Goal: Check status: Check status

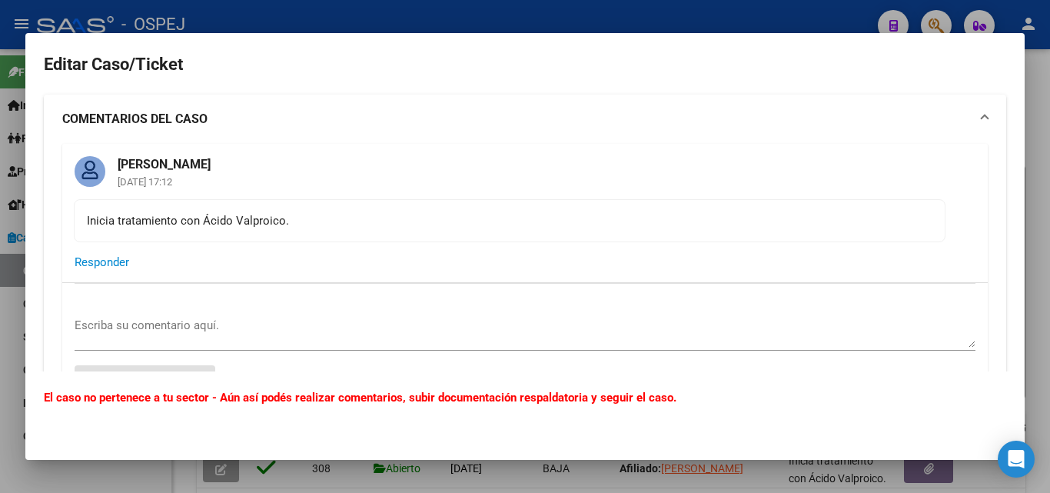
click at [528, 15] on div at bounding box center [525, 246] width 1050 height 493
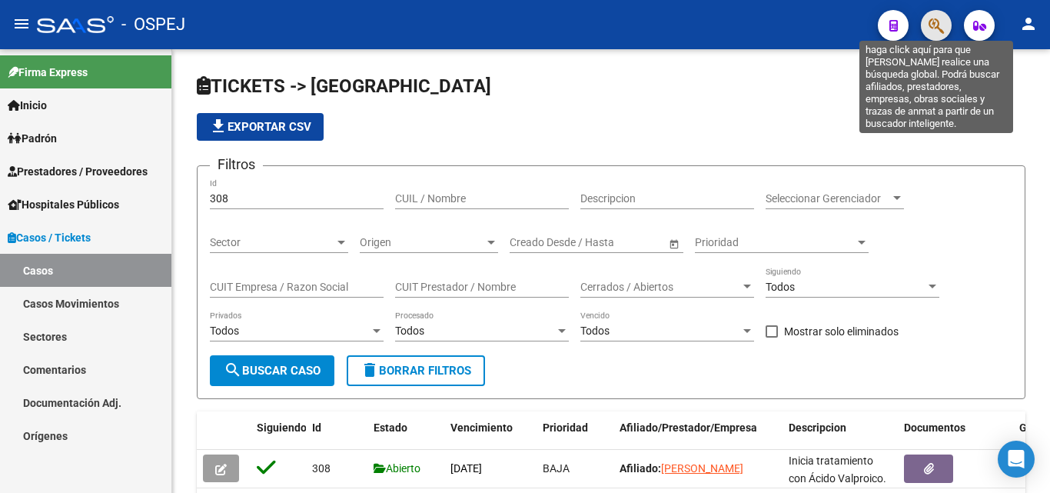
click at [939, 22] on icon "button" at bounding box center [936, 26] width 15 height 18
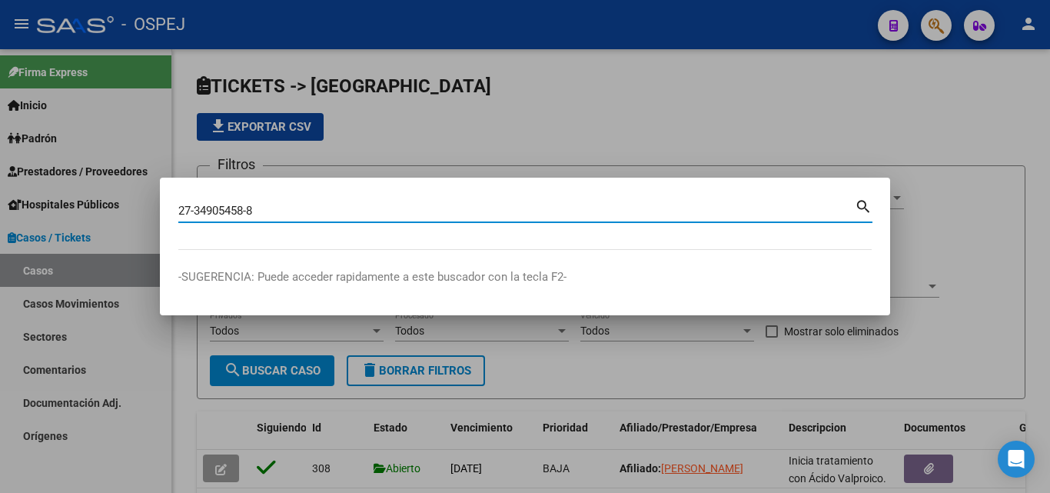
type input "27349054588"
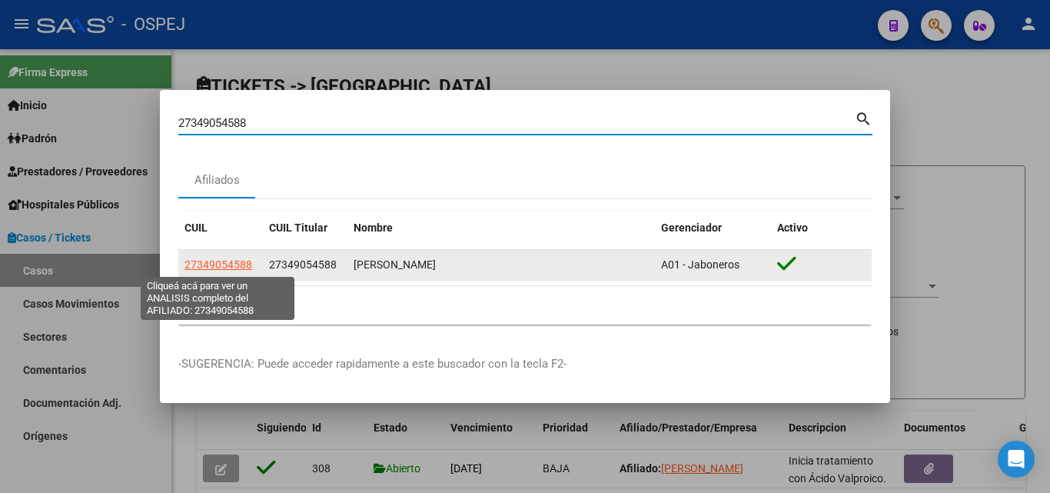
click at [231, 264] on span "27349054588" at bounding box center [219, 264] width 68 height 12
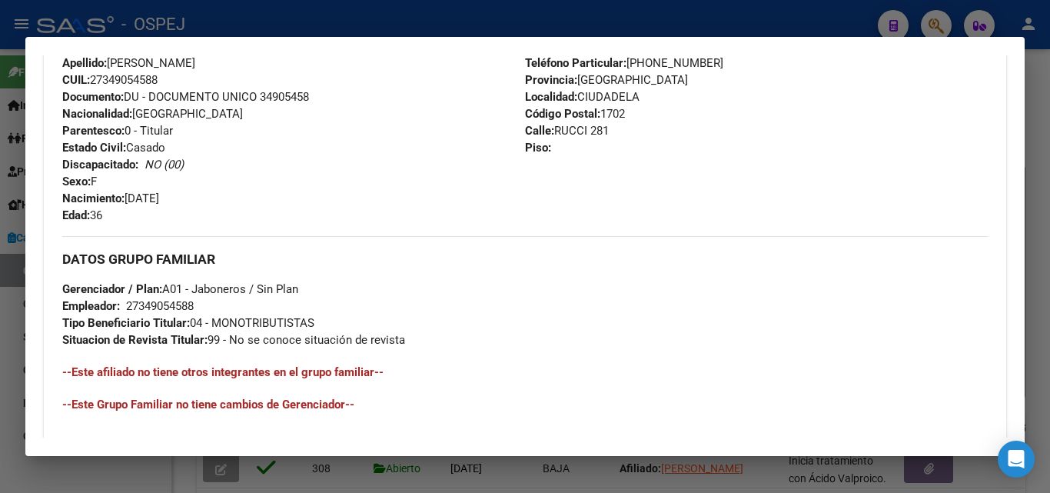
scroll to position [769, 0]
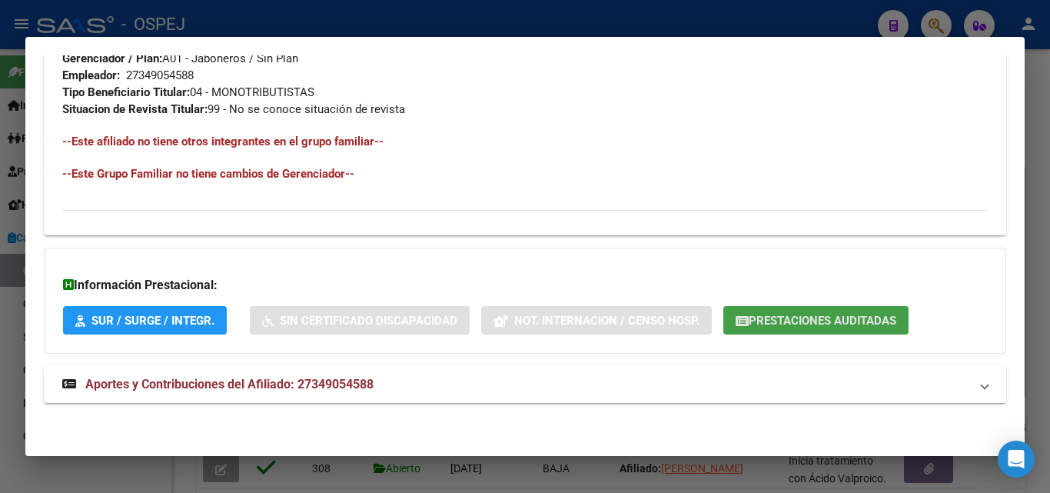
click at [866, 330] on button "Prestaciones Auditadas" at bounding box center [815, 320] width 185 height 28
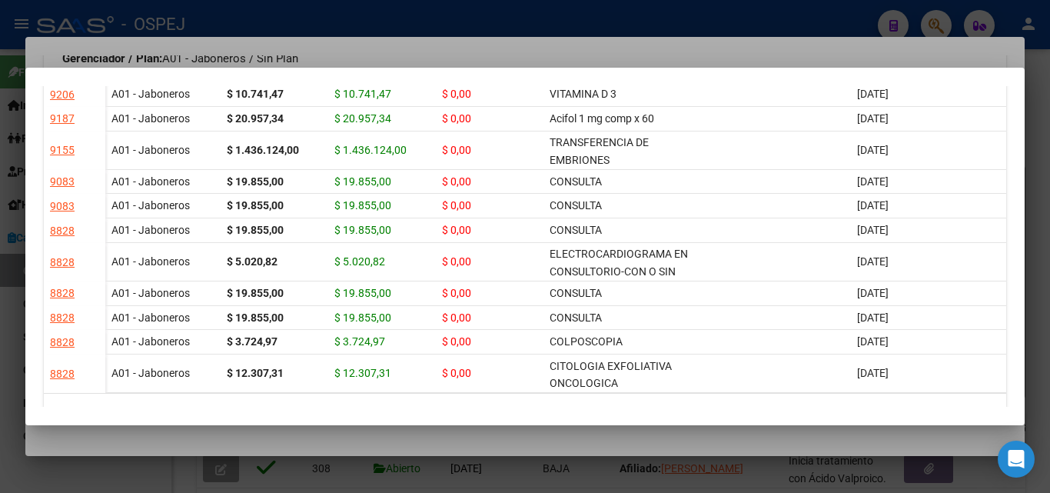
scroll to position [1341, 0]
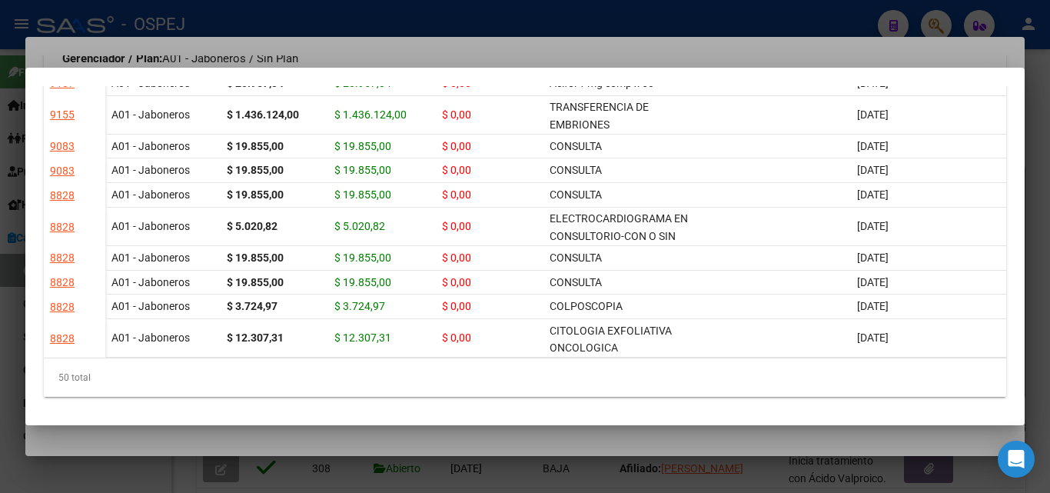
click at [751, 27] on div at bounding box center [525, 246] width 1050 height 493
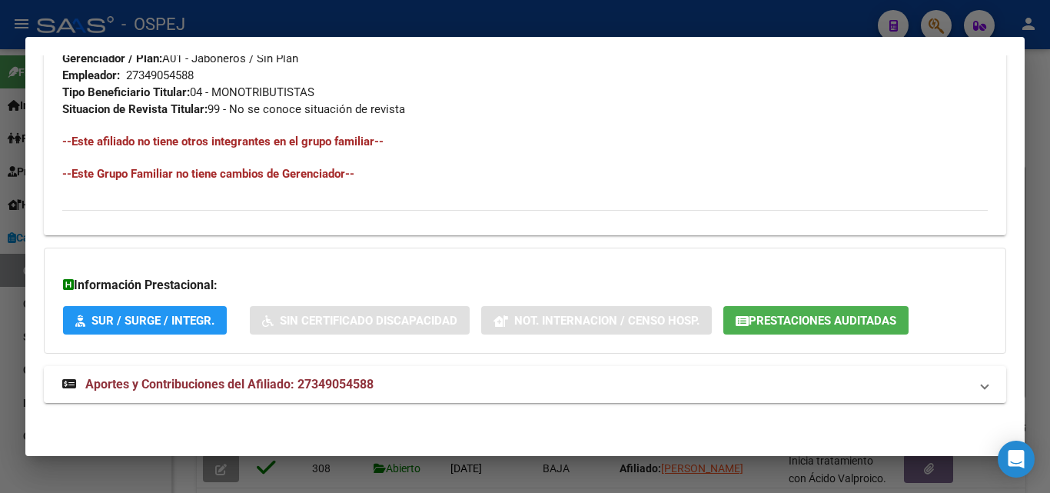
click at [933, 20] on div at bounding box center [525, 246] width 1050 height 493
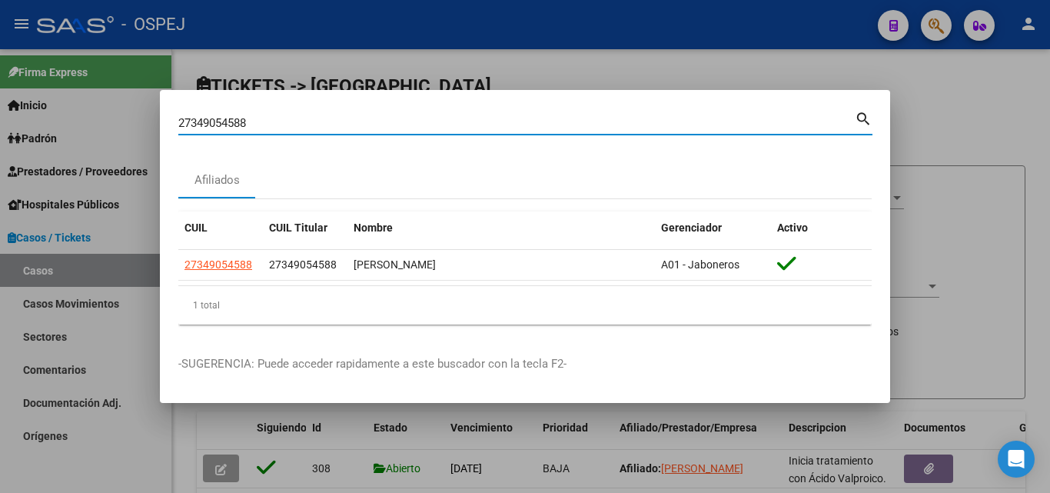
drag, startPoint x: 311, startPoint y: 128, endPoint x: 174, endPoint y: 121, distance: 137.8
click at [174, 121] on mat-dialog-content "27349054588 Buscar (apellido, dni, cuil, nro traspaso, cuit, obra social) searc…" at bounding box center [525, 222] width 730 height 228
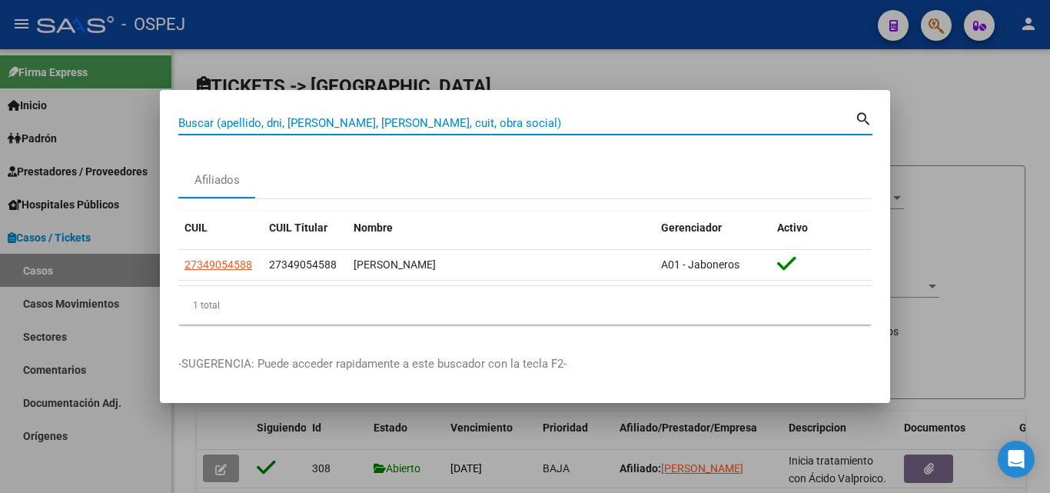
drag, startPoint x: 174, startPoint y: 122, endPoint x: 201, endPoint y: 118, distance: 28.1
click at [201, 118] on input "Buscar (apellido, dni, [PERSON_NAME], [PERSON_NAME], cuit, obra social)" at bounding box center [516, 123] width 677 height 14
paste input "20.121018498"
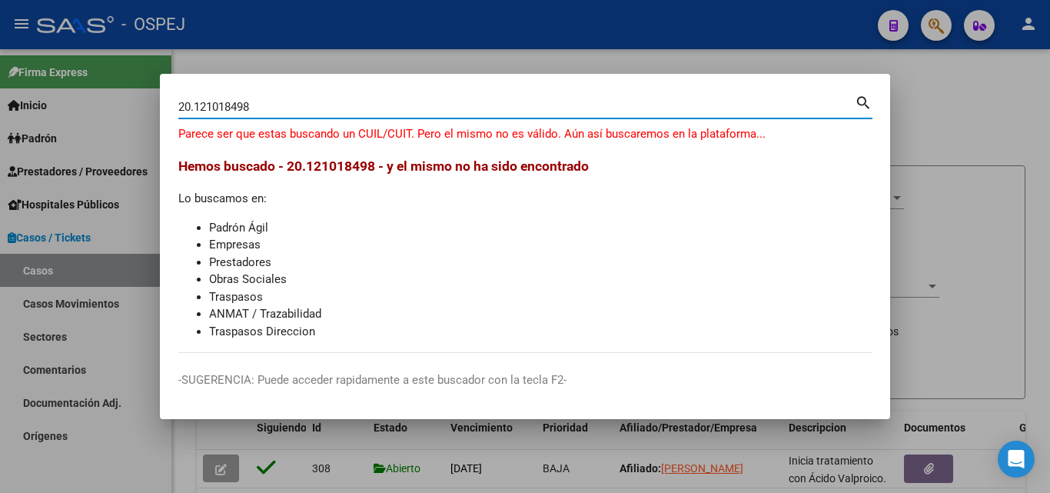
click at [195, 109] on input "20.121018498" at bounding box center [516, 107] width 677 height 14
type input "20121018498"
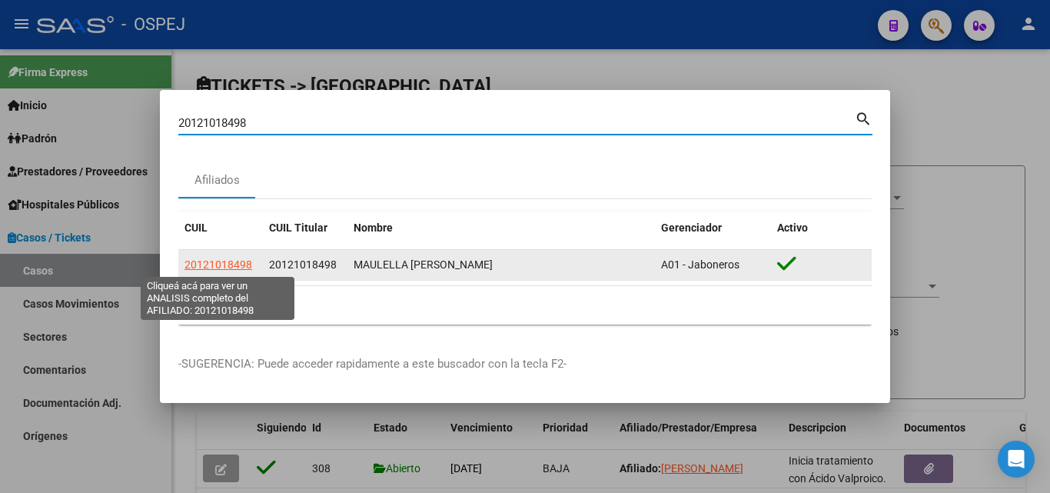
click at [227, 264] on span "20121018498" at bounding box center [219, 264] width 68 height 12
type textarea "20121018498"
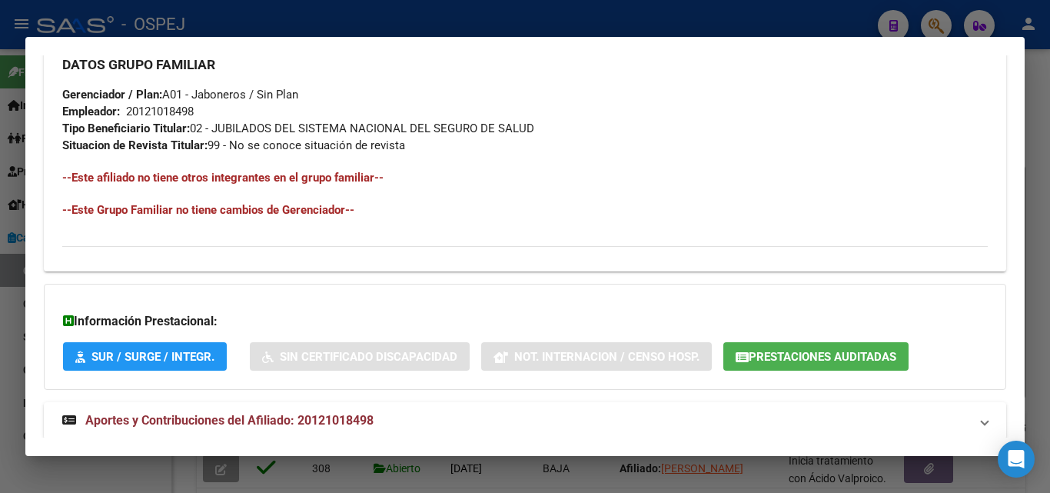
scroll to position [769, 0]
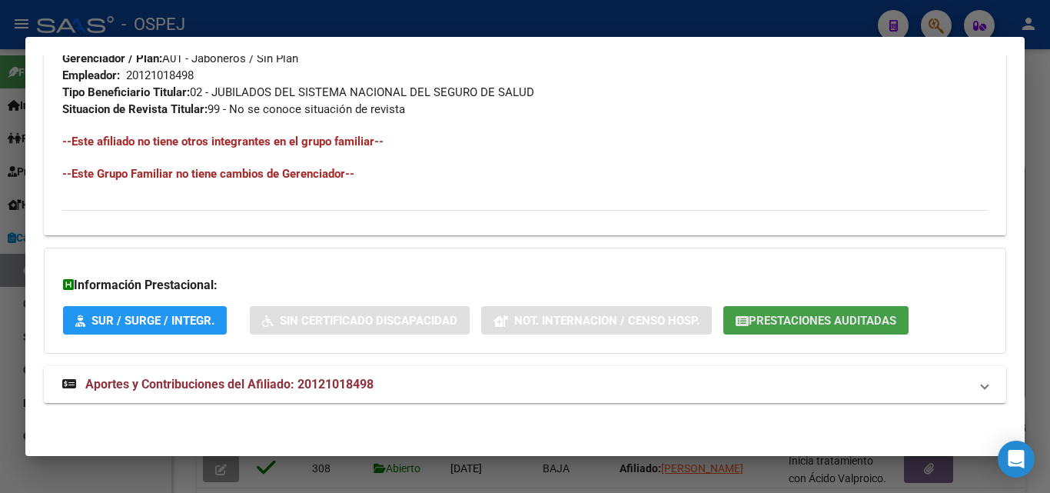
click at [863, 328] on button "Prestaciones Auditadas" at bounding box center [815, 320] width 185 height 28
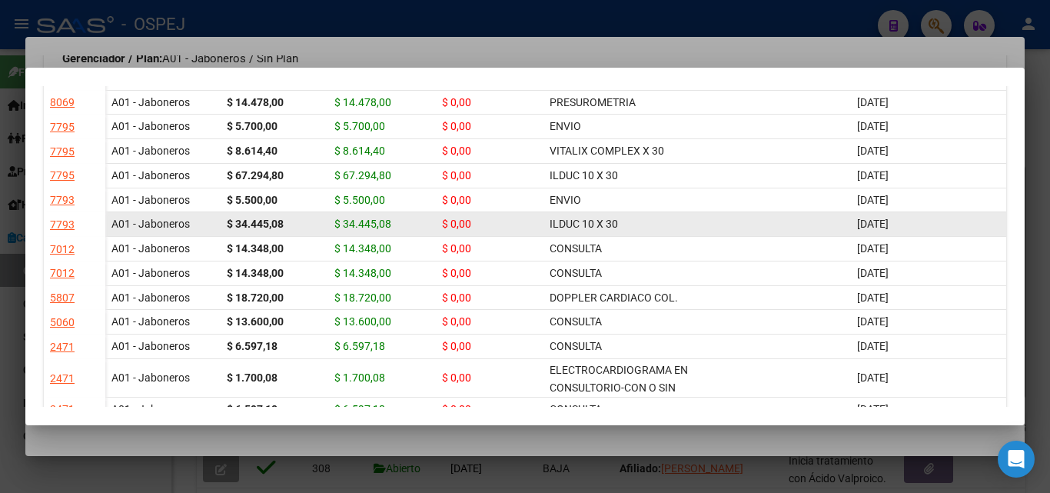
scroll to position [341, 0]
